Goal: Check status: Check status

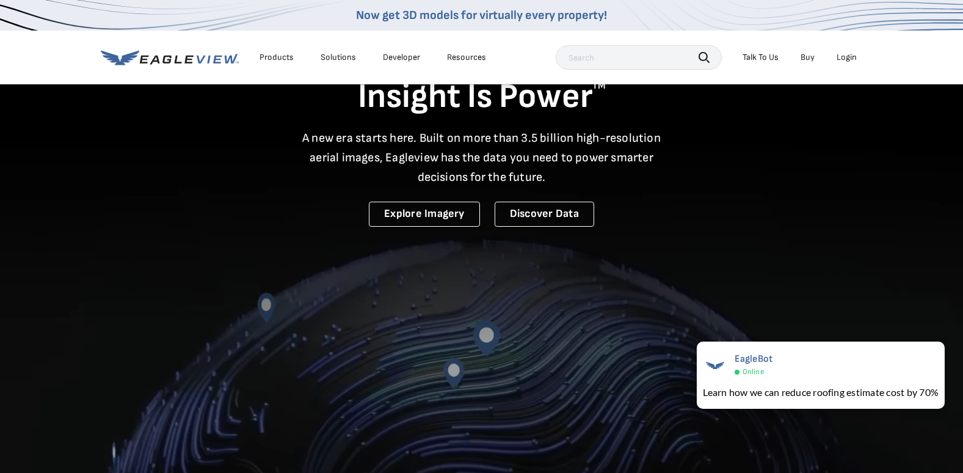
click at [850, 56] on div "Login" at bounding box center [847, 57] width 20 height 11
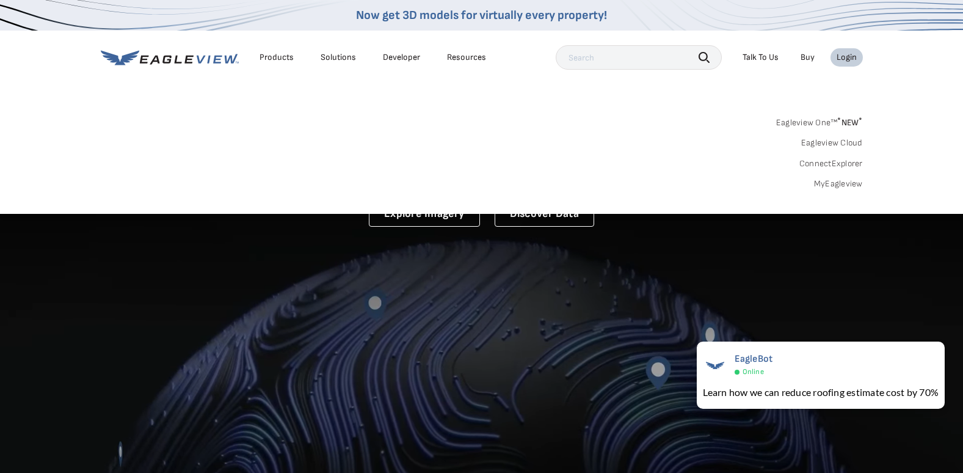
click at [835, 180] on link "MyEagleview" at bounding box center [838, 183] width 49 height 11
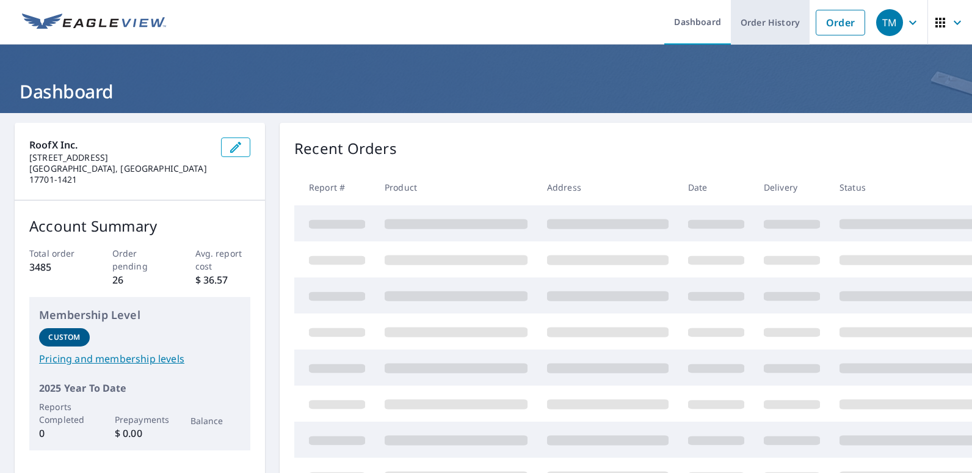
click at [757, 29] on link "Order History" at bounding box center [770, 22] width 79 height 45
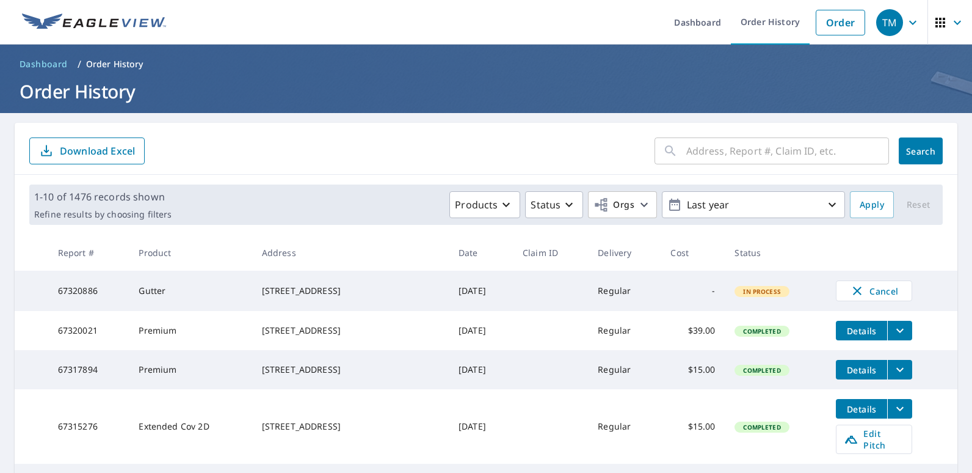
click at [788, 151] on input "text" at bounding box center [787, 151] width 203 height 34
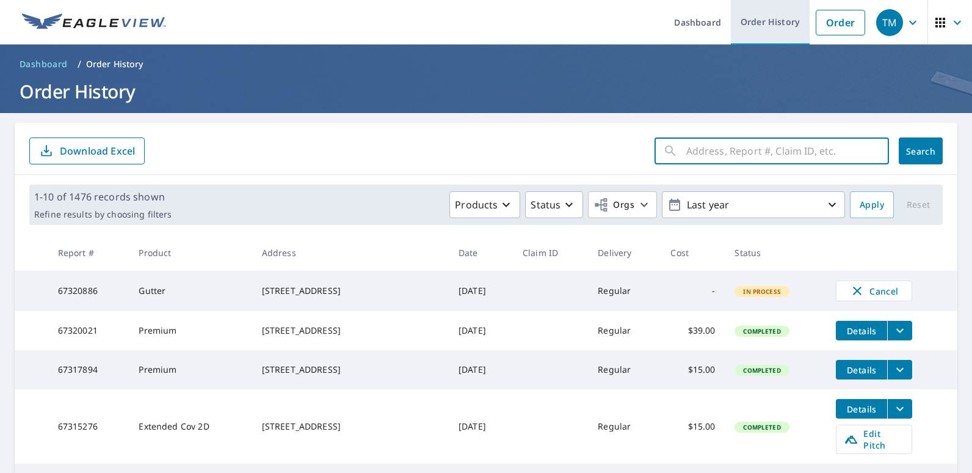
click at [780, 19] on link "Order History" at bounding box center [770, 22] width 79 height 45
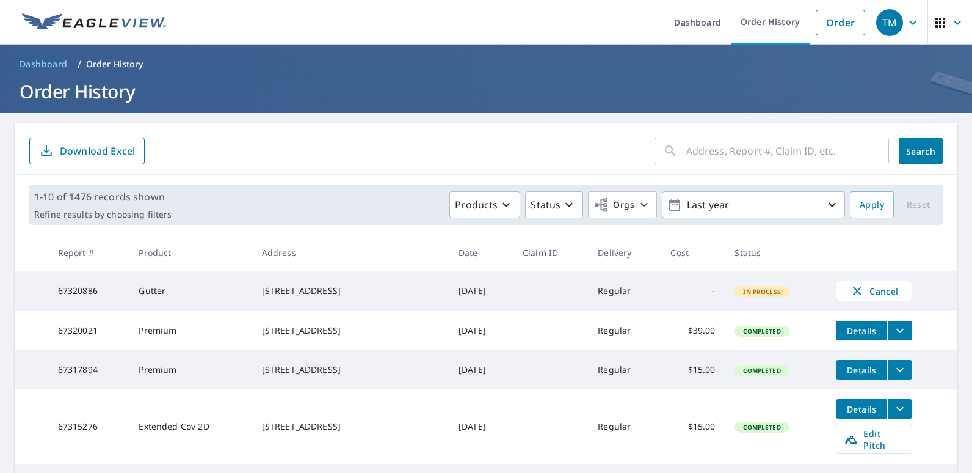
click at [763, 151] on input "text" at bounding box center [787, 151] width 203 height 34
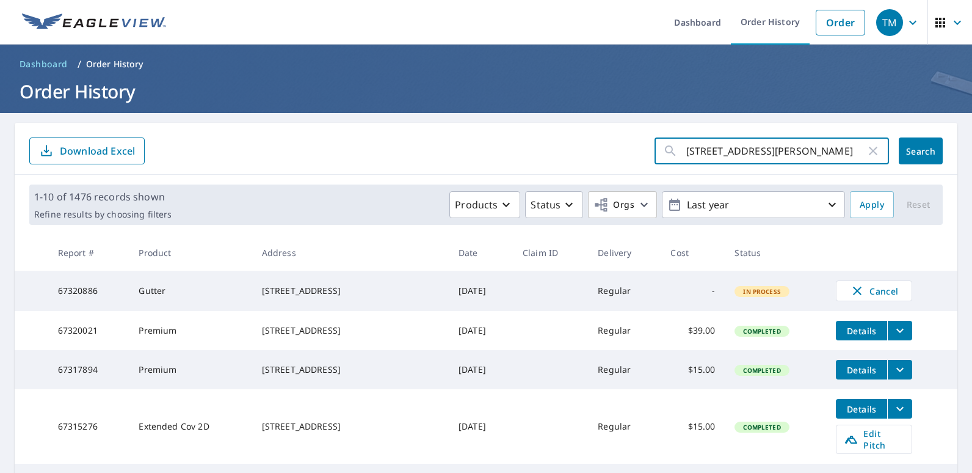
type input "316 Glen Street"
click button "Search" at bounding box center [921, 150] width 44 height 27
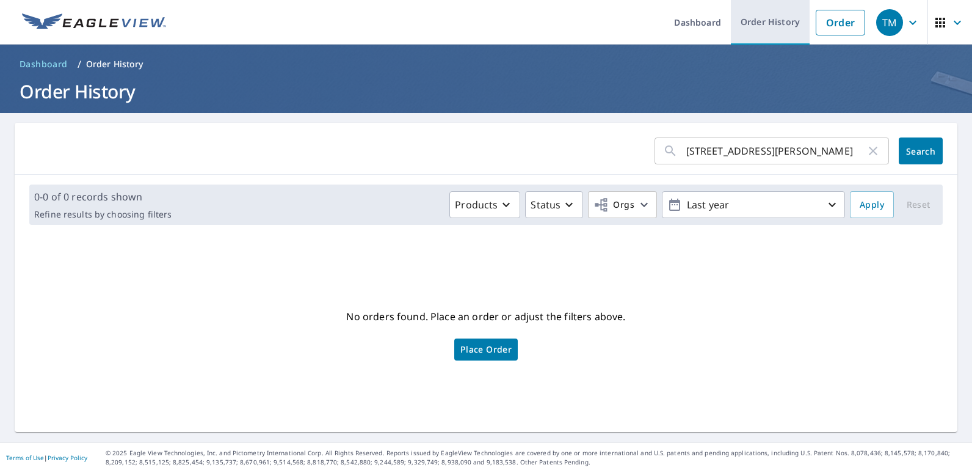
click at [754, 18] on link "Order History" at bounding box center [770, 22] width 79 height 45
click at [744, 22] on link "Order History" at bounding box center [770, 22] width 79 height 45
click at [702, 21] on link "Dashboard" at bounding box center [697, 22] width 67 height 45
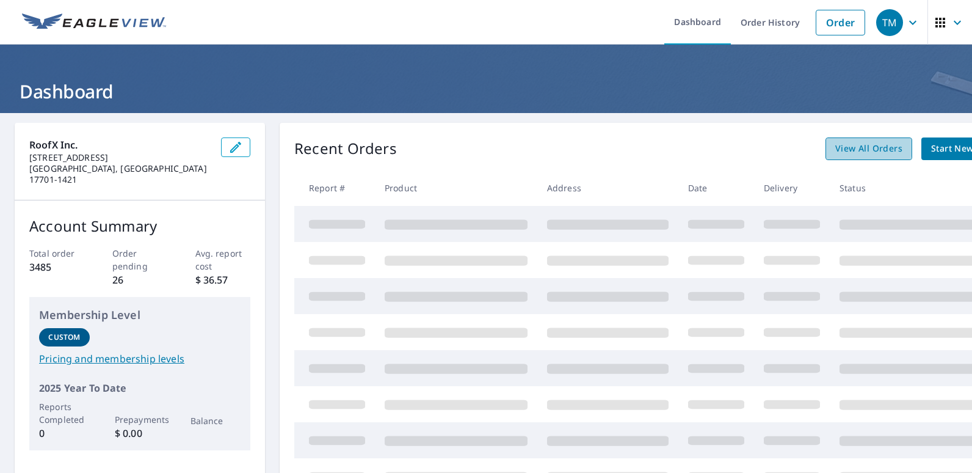
click at [851, 147] on span "View All Orders" at bounding box center [868, 148] width 67 height 15
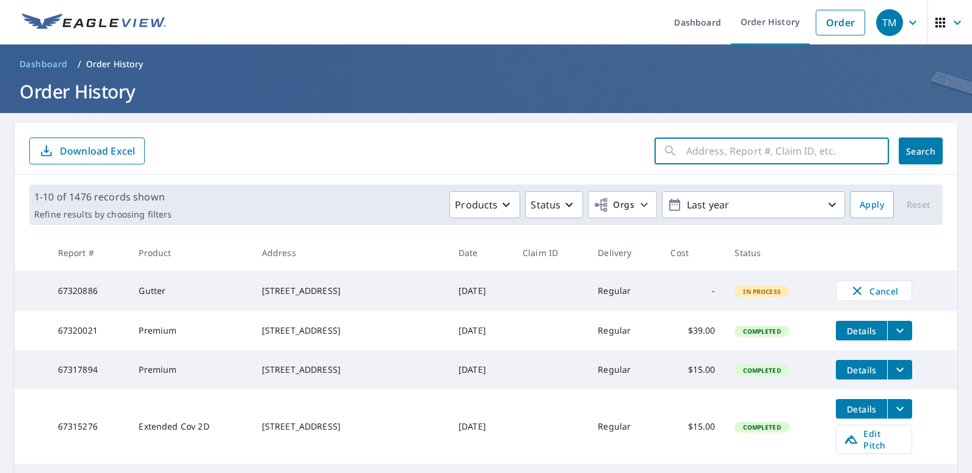
click at [761, 139] on input "text" at bounding box center [787, 151] width 203 height 34
type input "316 Glenn Street"
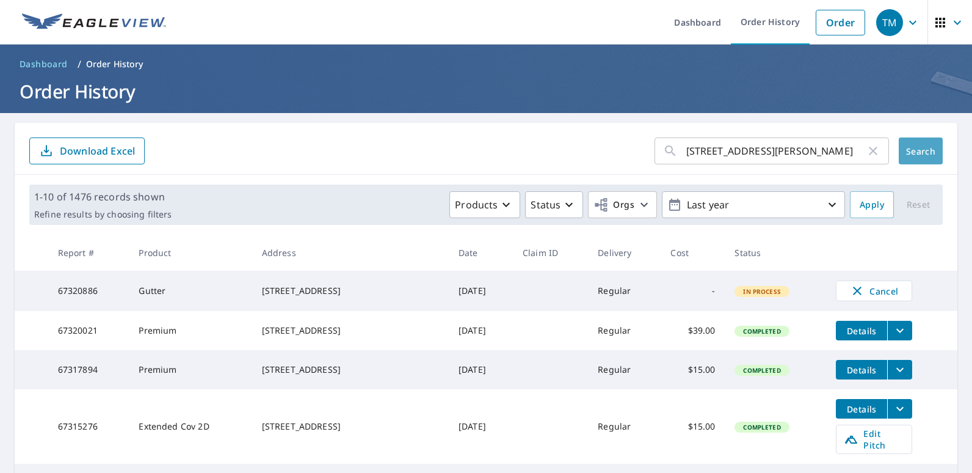
click at [909, 154] on span "Search" at bounding box center [921, 151] width 24 height 12
